Goal: Check status: Check status

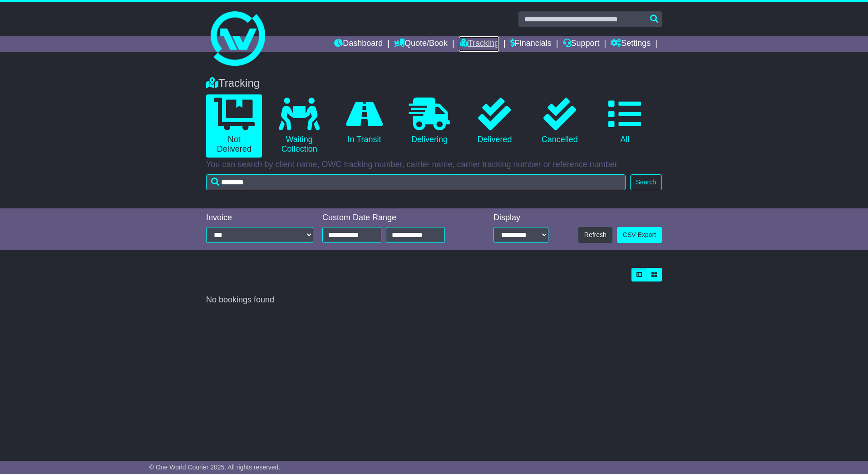
click at [466, 39] on link "Tracking" at bounding box center [479, 43] width 40 height 15
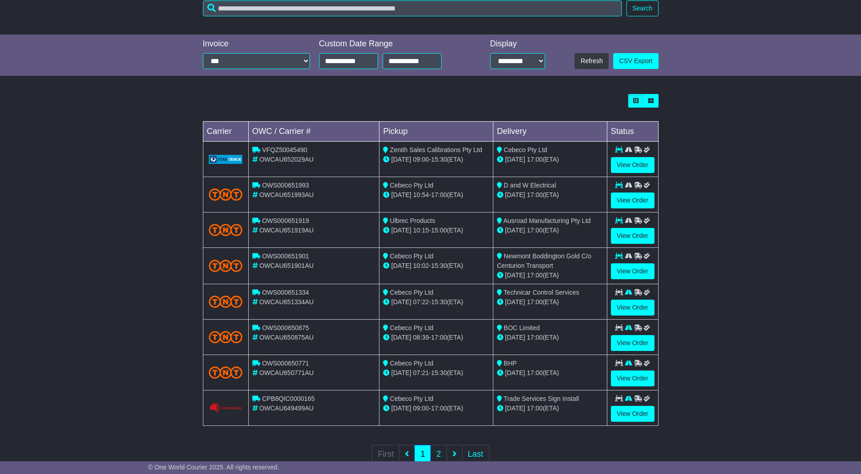
scroll to position [182, 0]
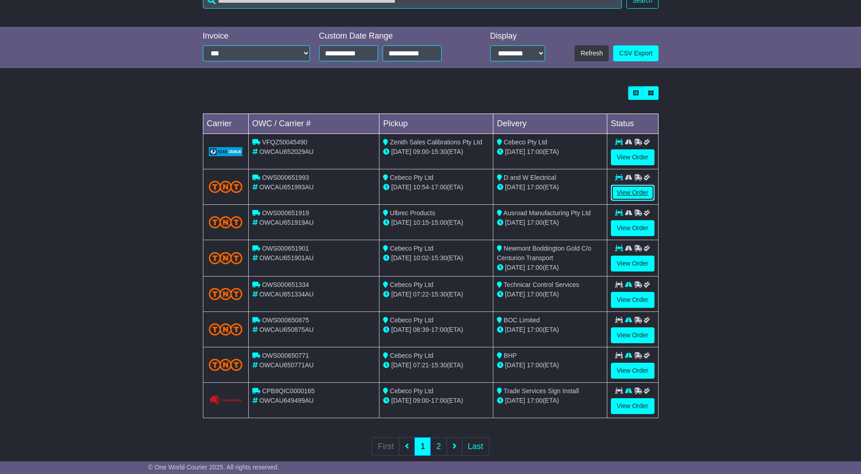
click at [629, 189] on link "View Order" at bounding box center [633, 193] width 44 height 16
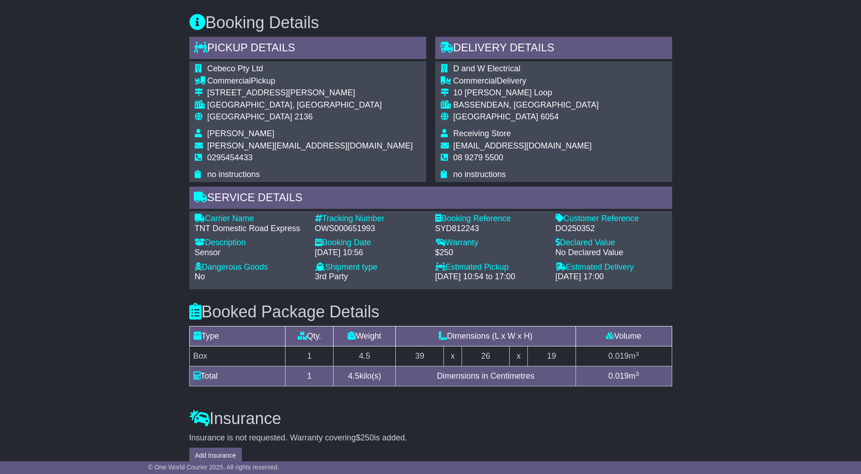
scroll to position [500, 0]
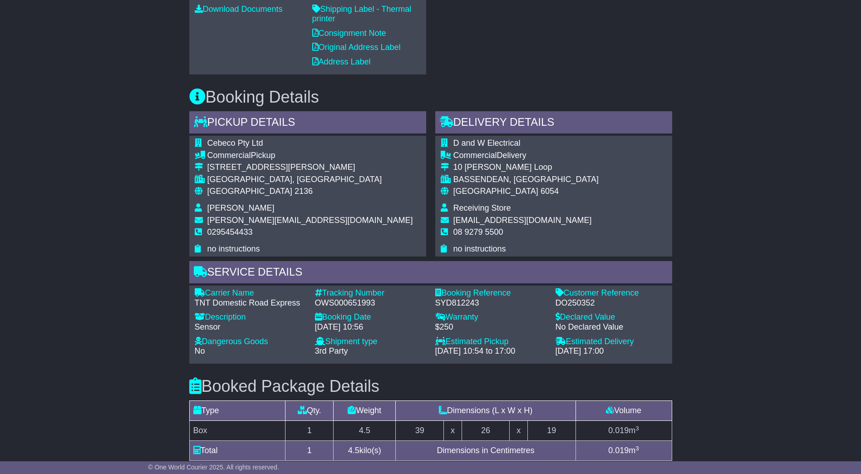
click at [569, 304] on div "DO250352" at bounding box center [611, 303] width 111 height 10
copy div "DO250352"
click at [569, 303] on div "DO250352" at bounding box center [611, 303] width 111 height 10
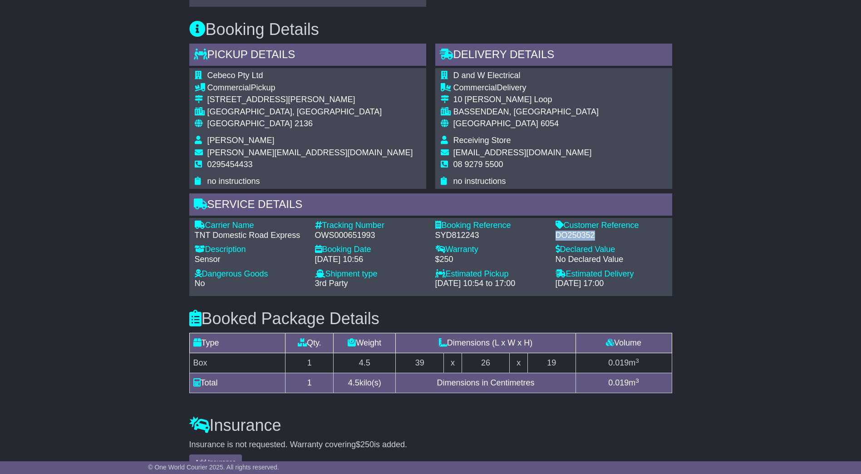
scroll to position [506, 0]
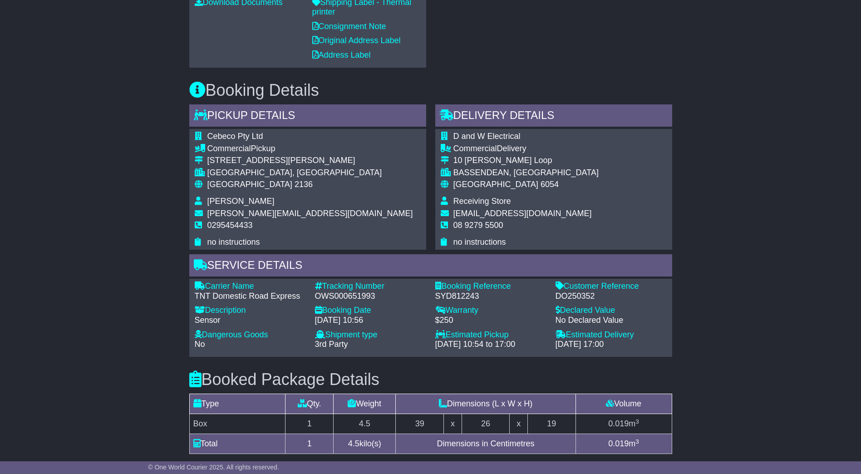
click at [352, 292] on div "OWS000651993" at bounding box center [370, 297] width 111 height 10
copy div "OWS000651993"
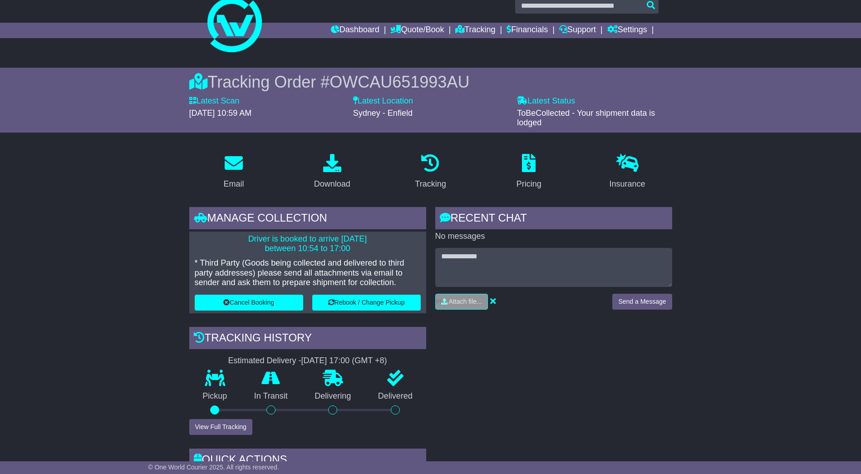
scroll to position [7, 0]
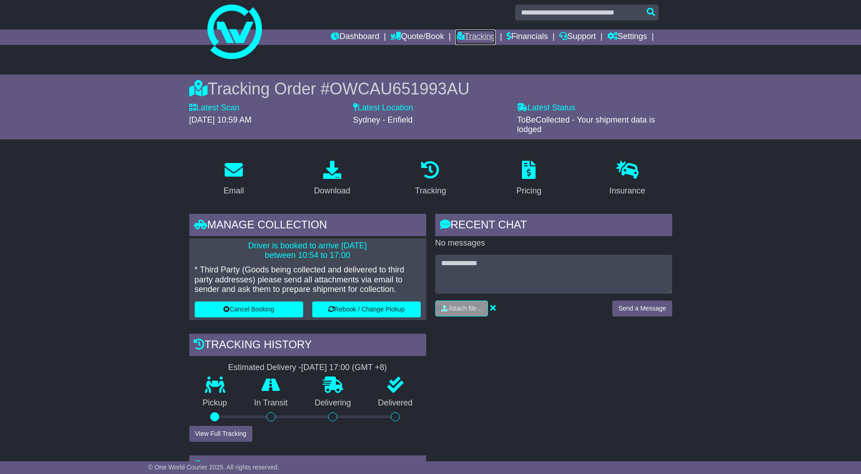
click at [476, 36] on link "Tracking" at bounding box center [475, 37] width 40 height 15
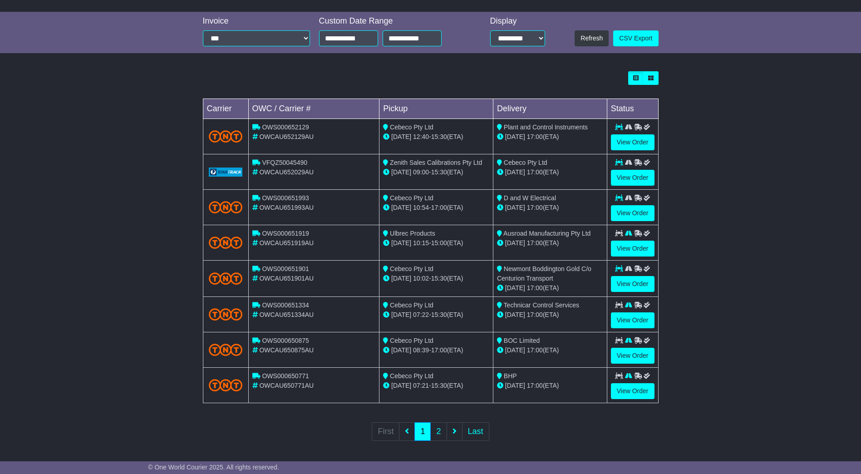
scroll to position [198, 0]
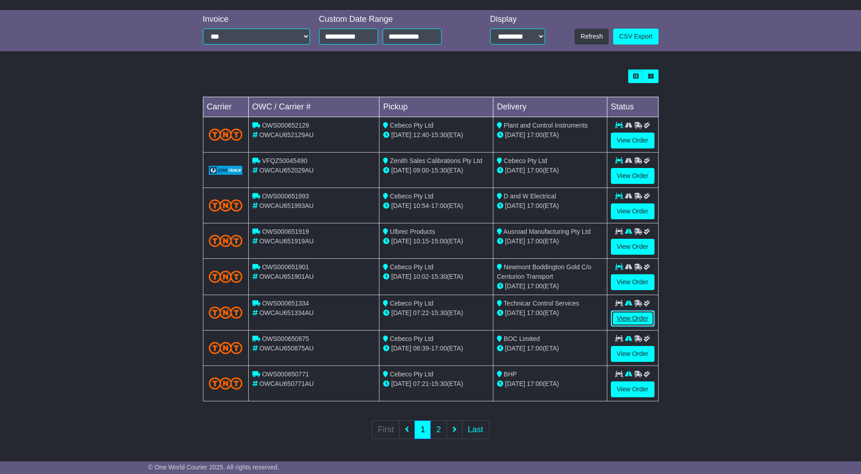
click at [619, 317] on link "View Order" at bounding box center [633, 319] width 44 height 16
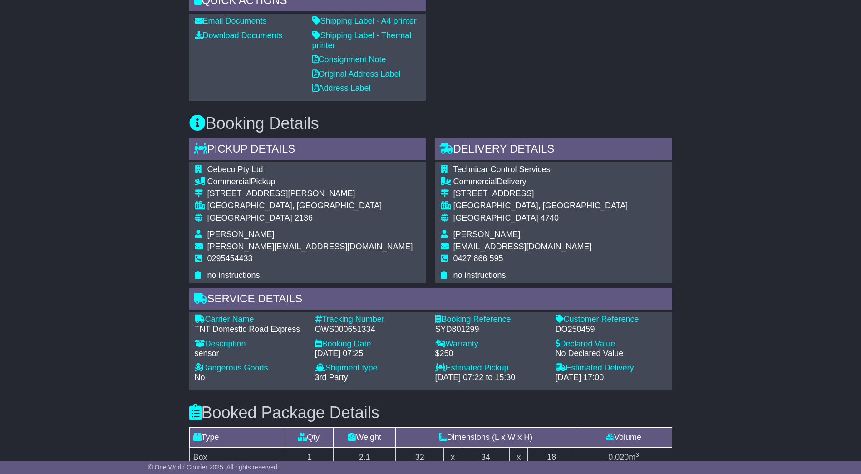
scroll to position [500, 0]
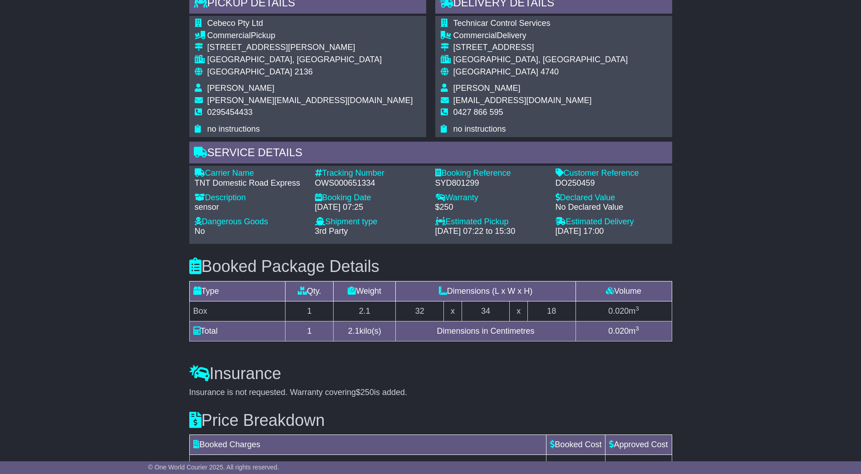
click at [574, 178] on div "DO250459" at bounding box center [611, 183] width 111 height 10
copy div "DO250459"
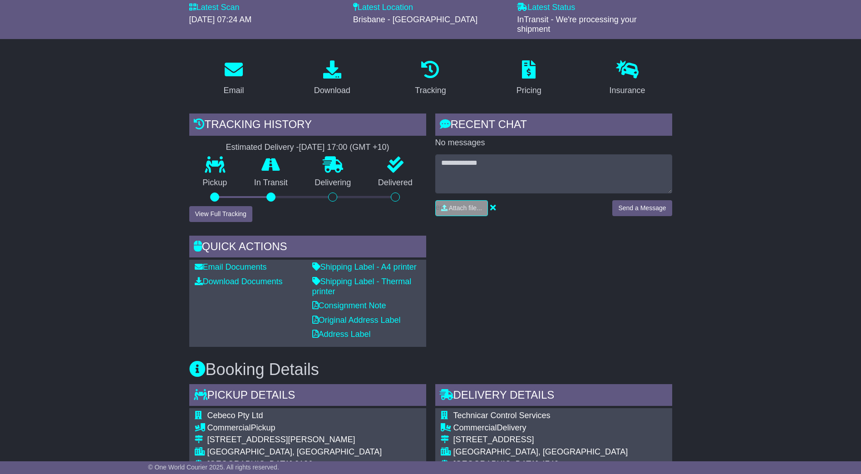
scroll to position [0, 0]
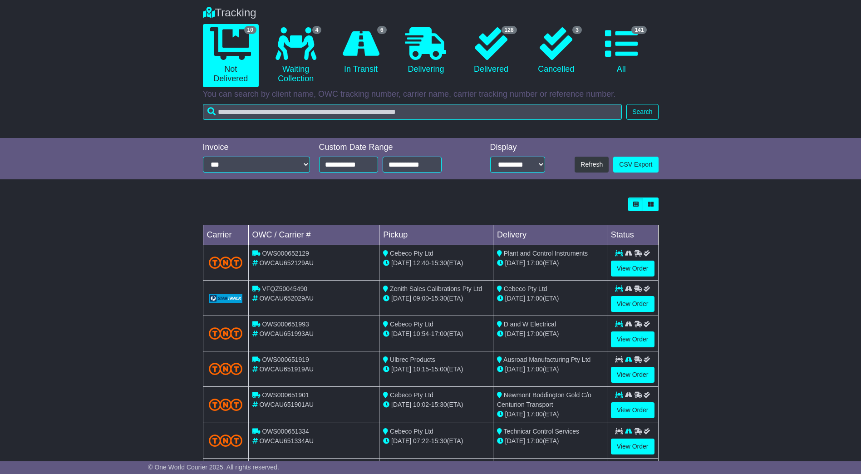
scroll to position [182, 0]
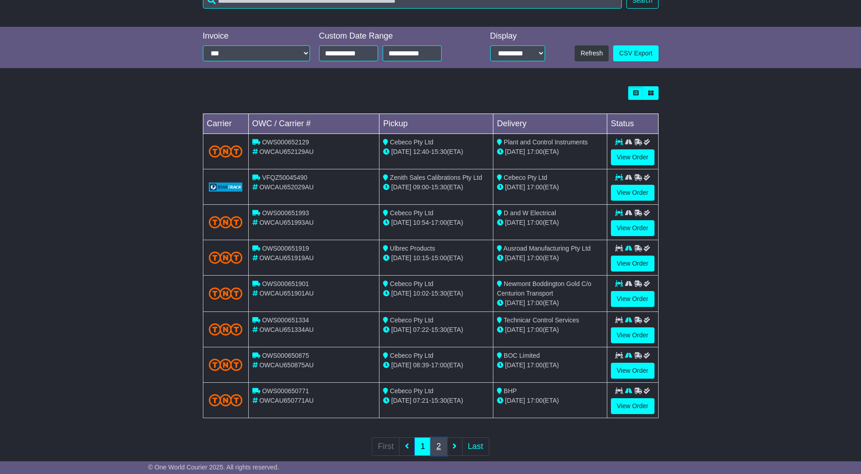
click at [441, 446] on link "2" at bounding box center [439, 446] width 16 height 19
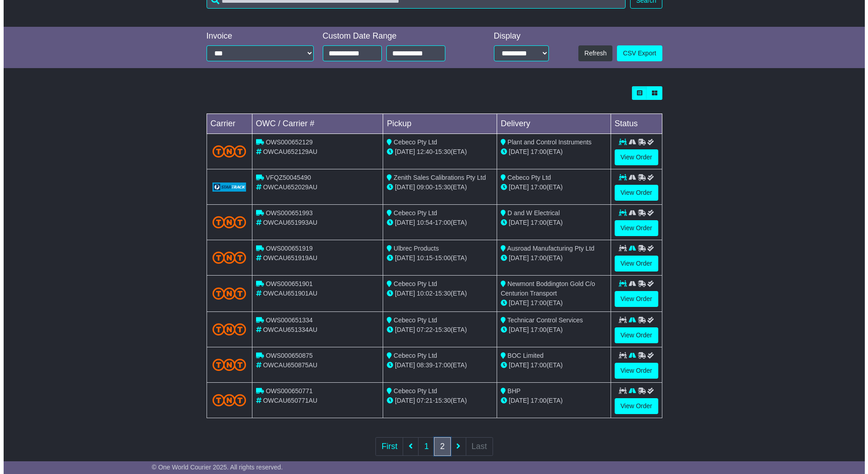
scroll to position [0, 0]
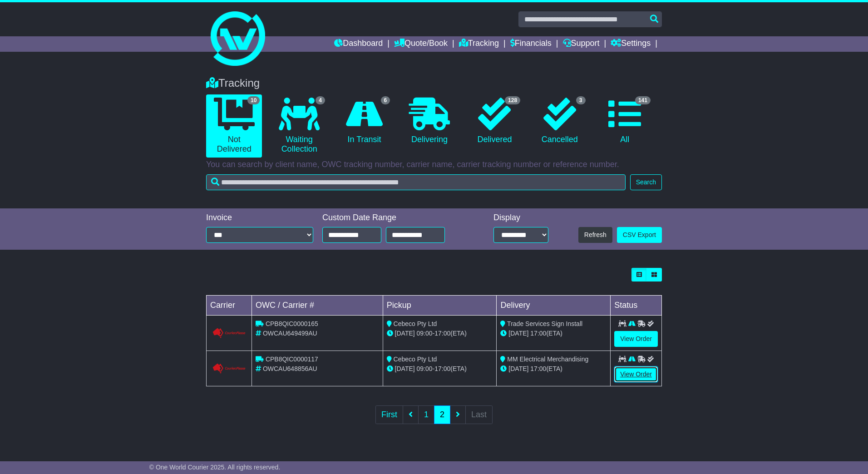
click at [635, 376] on link "View Order" at bounding box center [636, 374] width 44 height 16
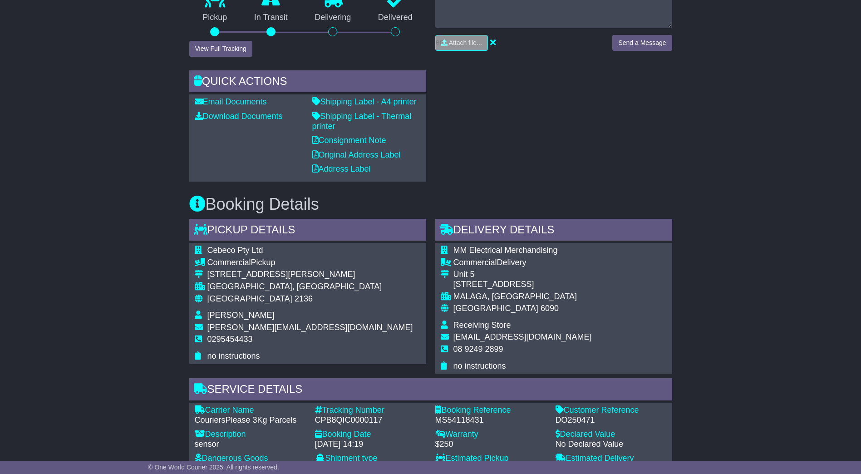
scroll to position [409, 0]
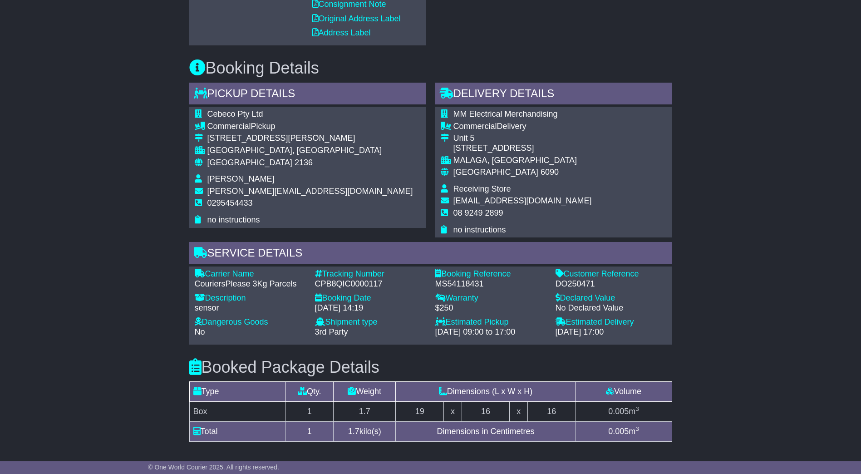
click at [565, 281] on div "DO250471" at bounding box center [611, 284] width 111 height 10
copy div "DO250471"
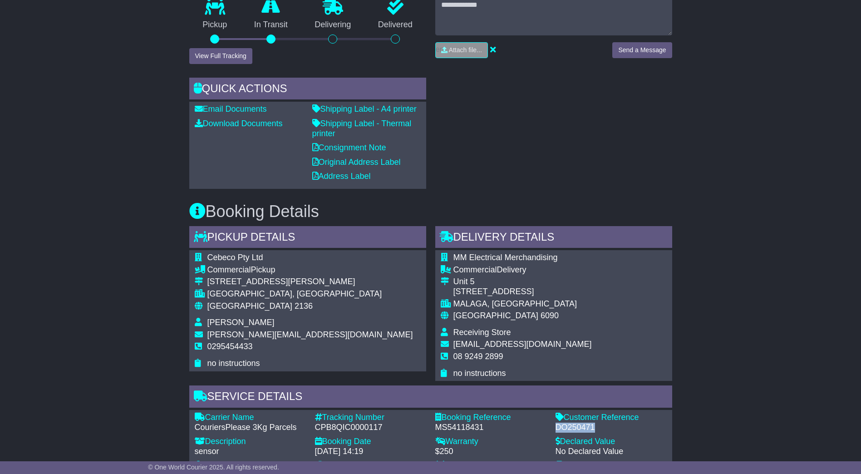
scroll to position [182, 0]
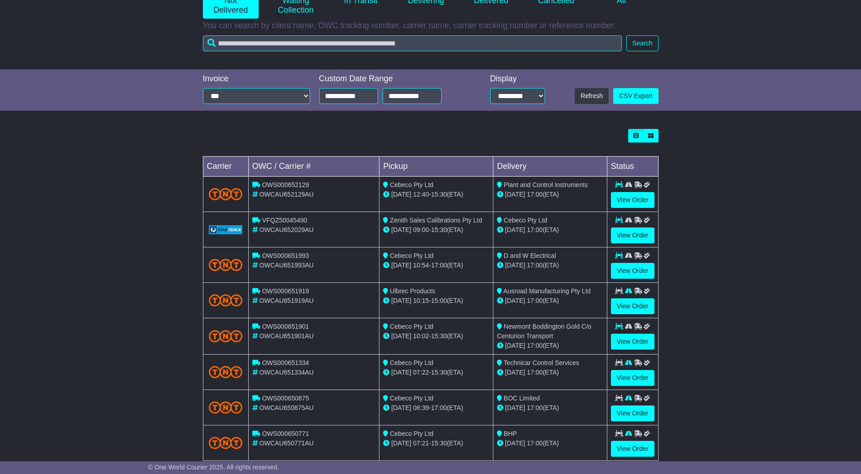
scroll to position [182, 0]
